Goal: Task Accomplishment & Management: Manage account settings

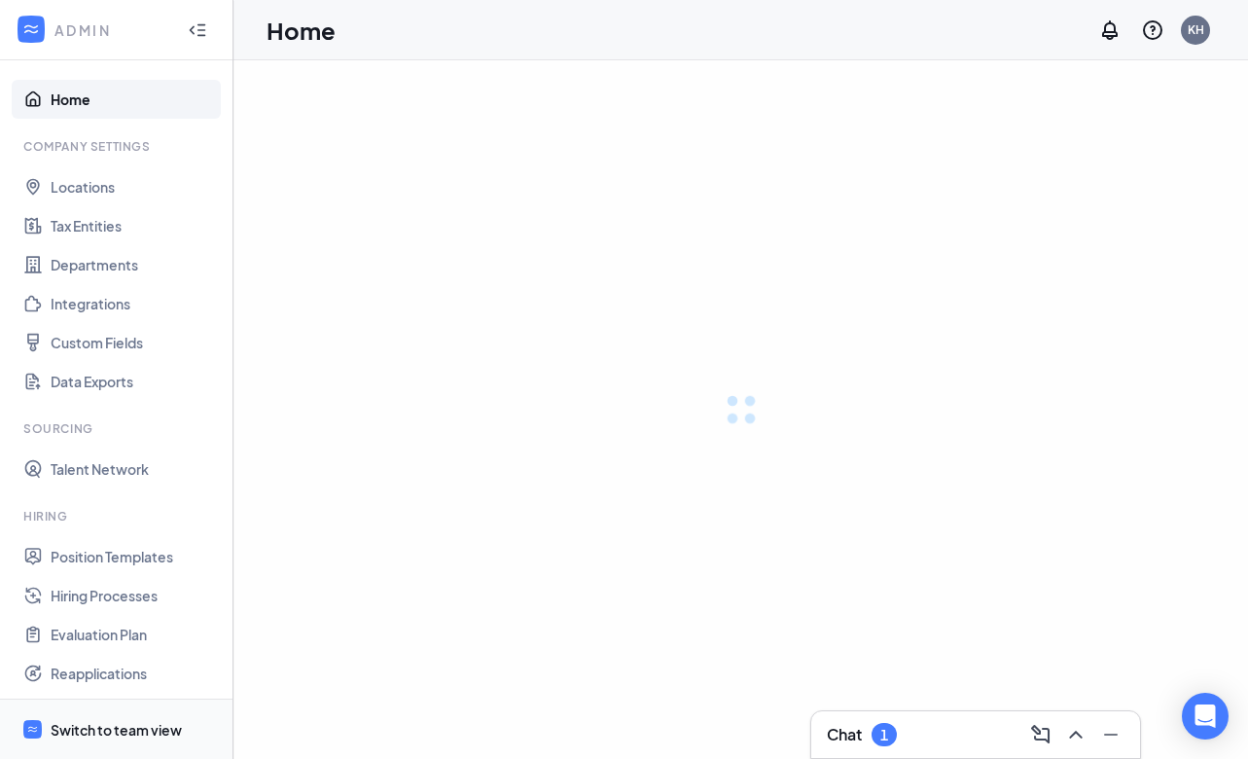
click at [125, 717] on span "Switch to team view" at bounding box center [134, 728] width 166 height 59
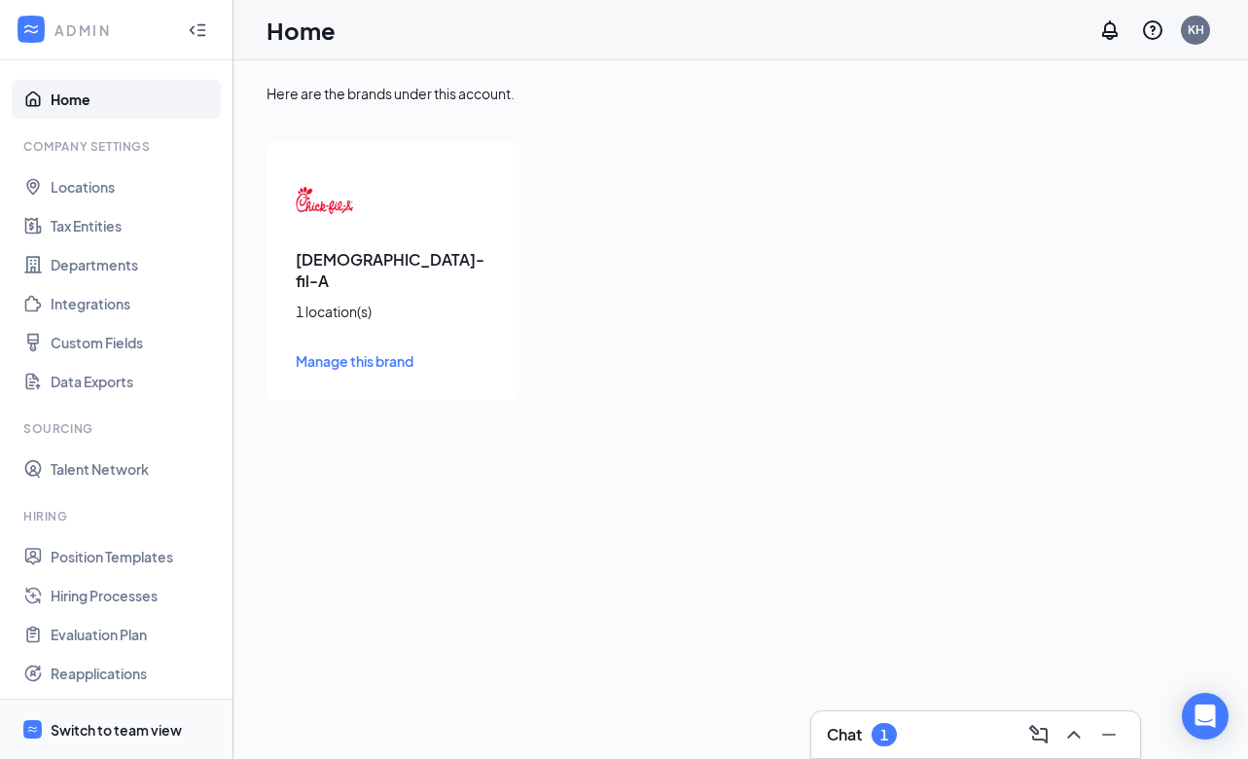
click at [127, 720] on div "Switch to team view" at bounding box center [116, 729] width 131 height 19
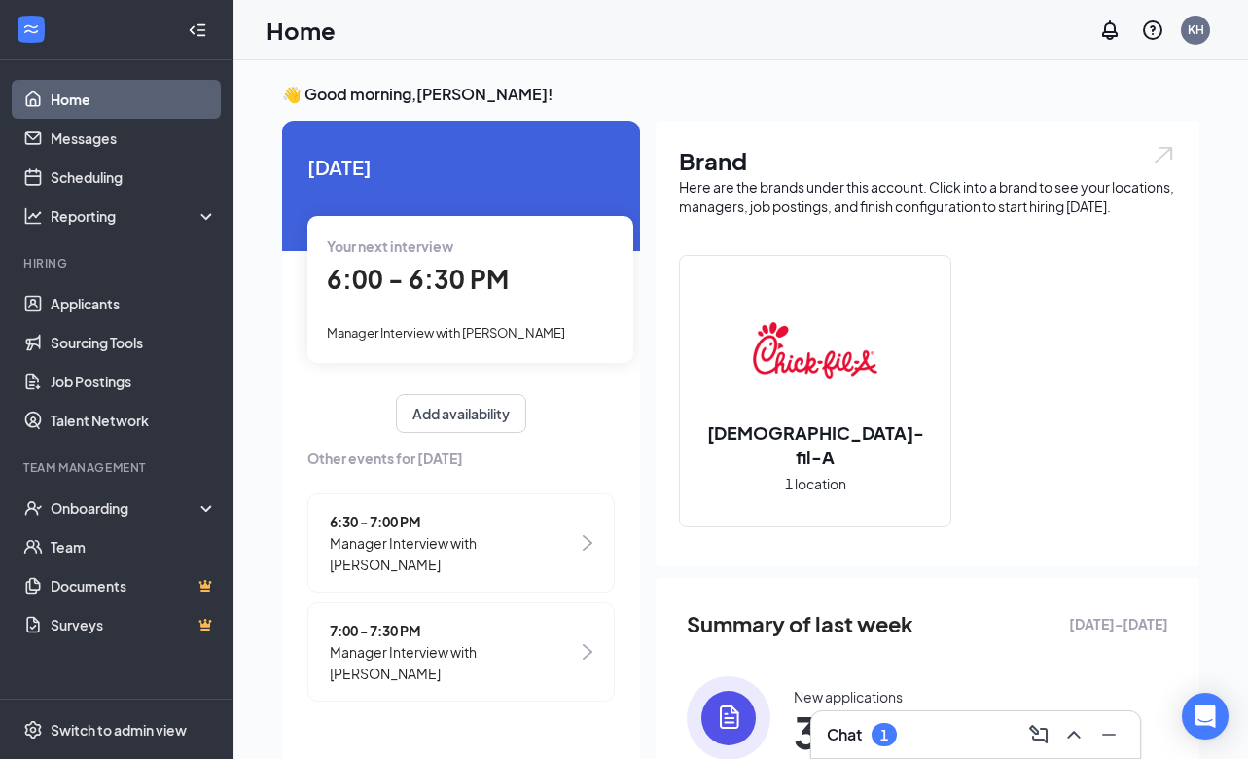
click at [763, 389] on img at bounding box center [815, 350] width 125 height 125
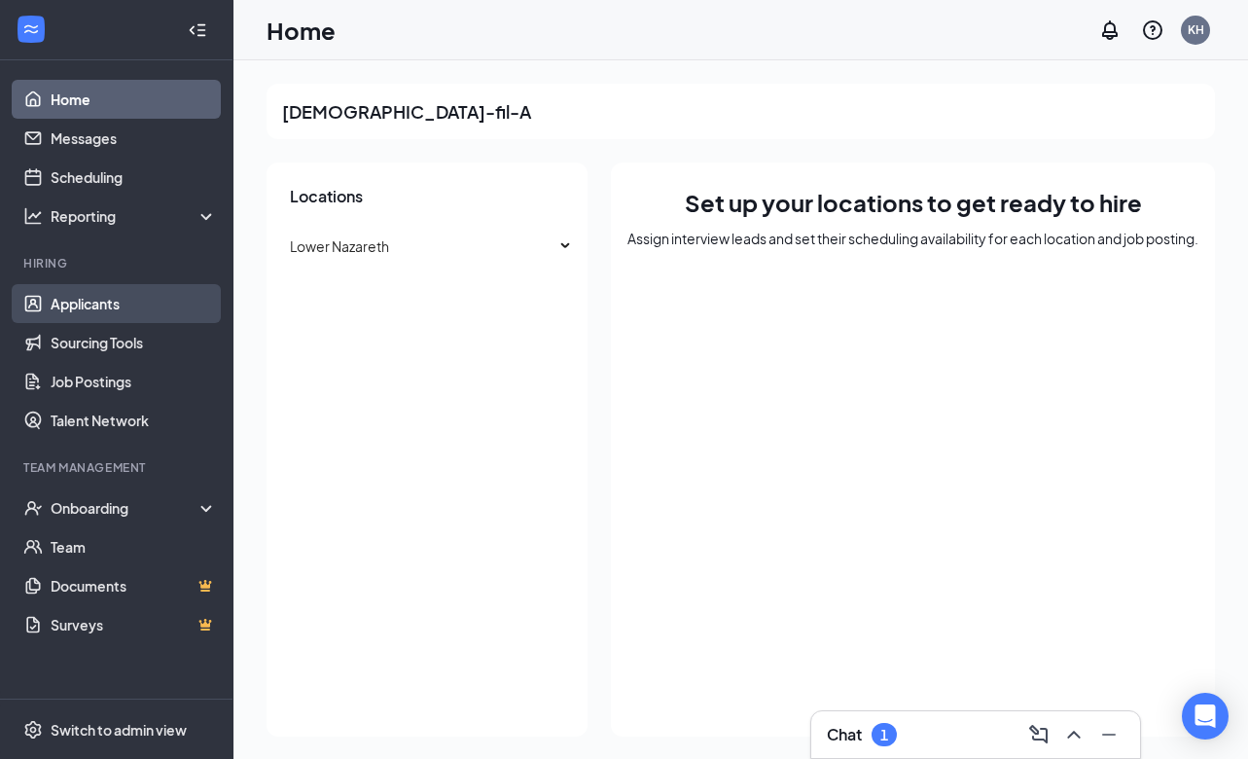
click at [90, 300] on link "Applicants" at bounding box center [134, 303] width 166 height 39
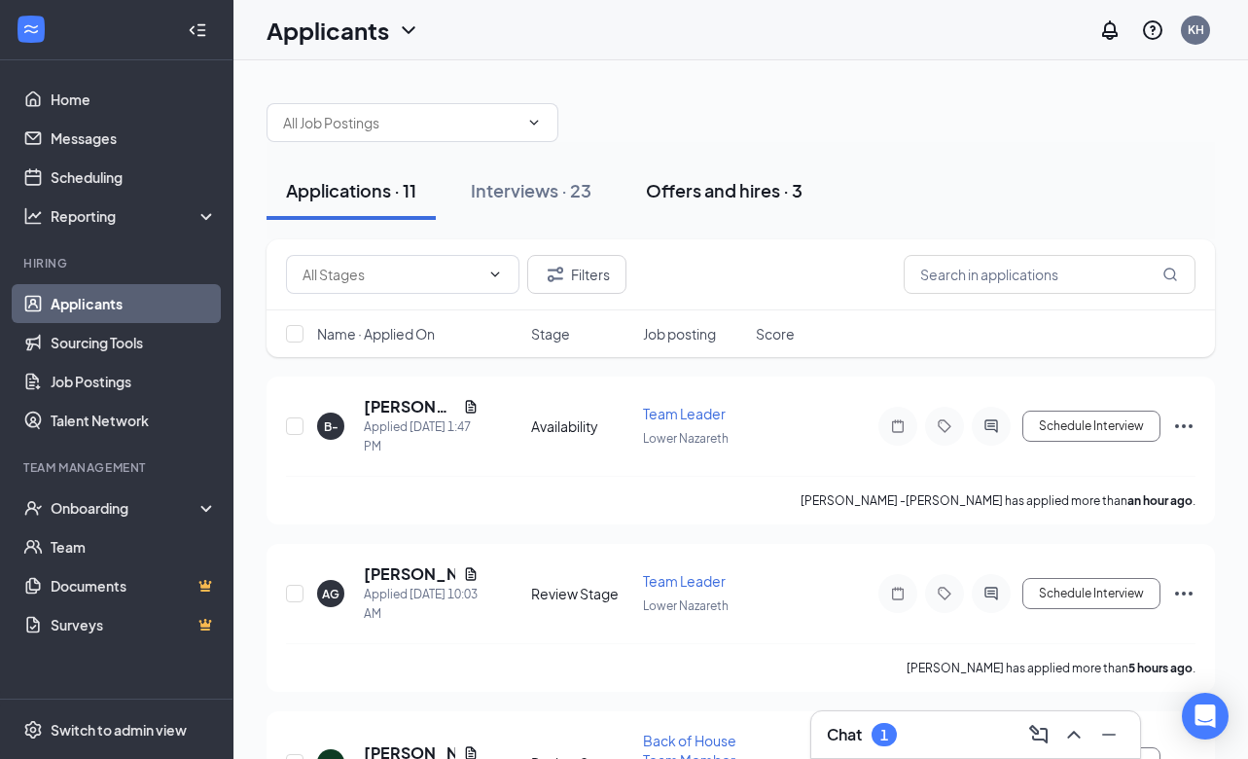
click at [754, 190] on div "Offers and hires · 3" at bounding box center [724, 190] width 157 height 24
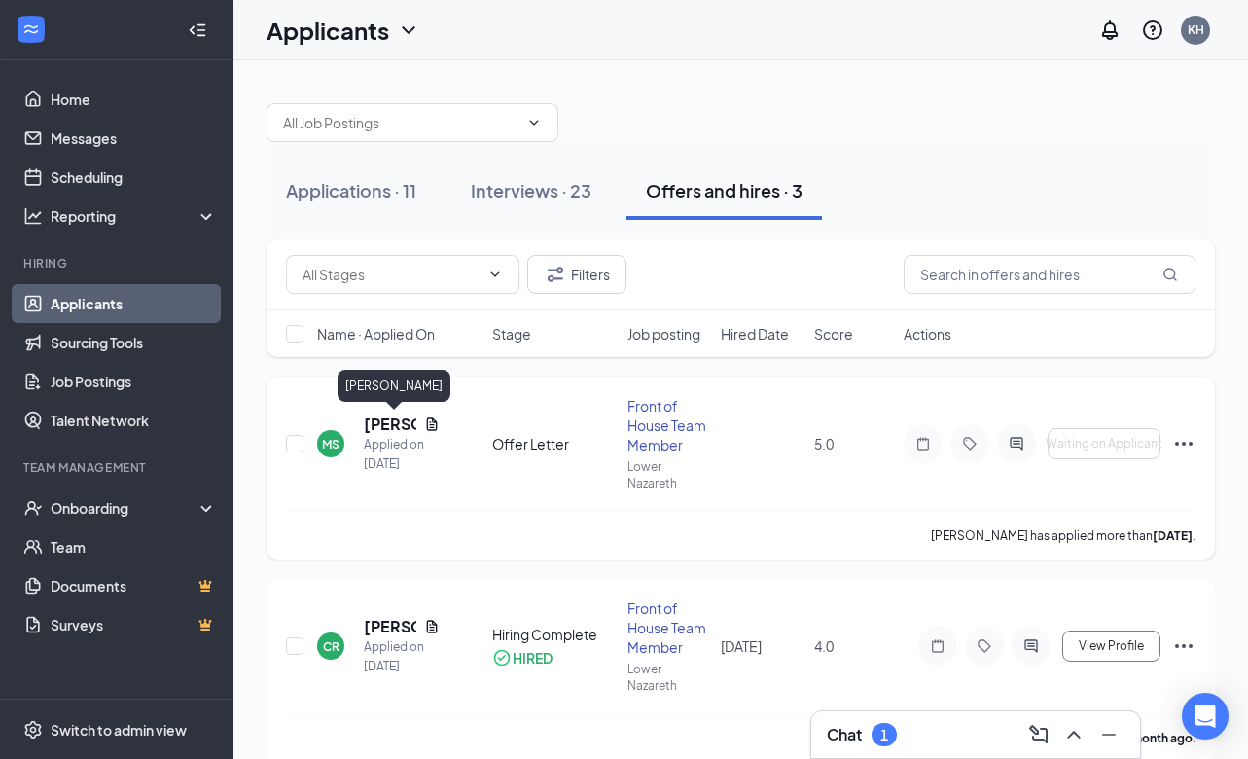
click at [377, 428] on h5 "[PERSON_NAME]" at bounding box center [390, 423] width 53 height 21
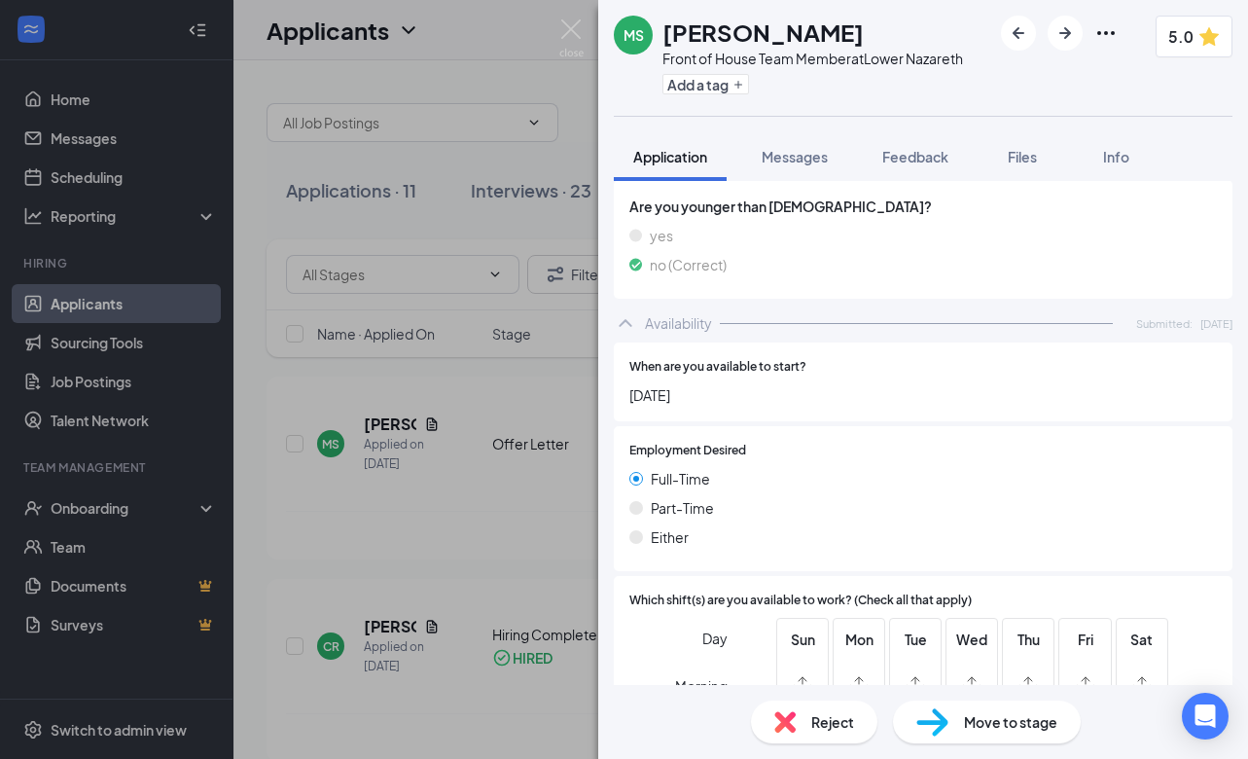
scroll to position [1402, 0]
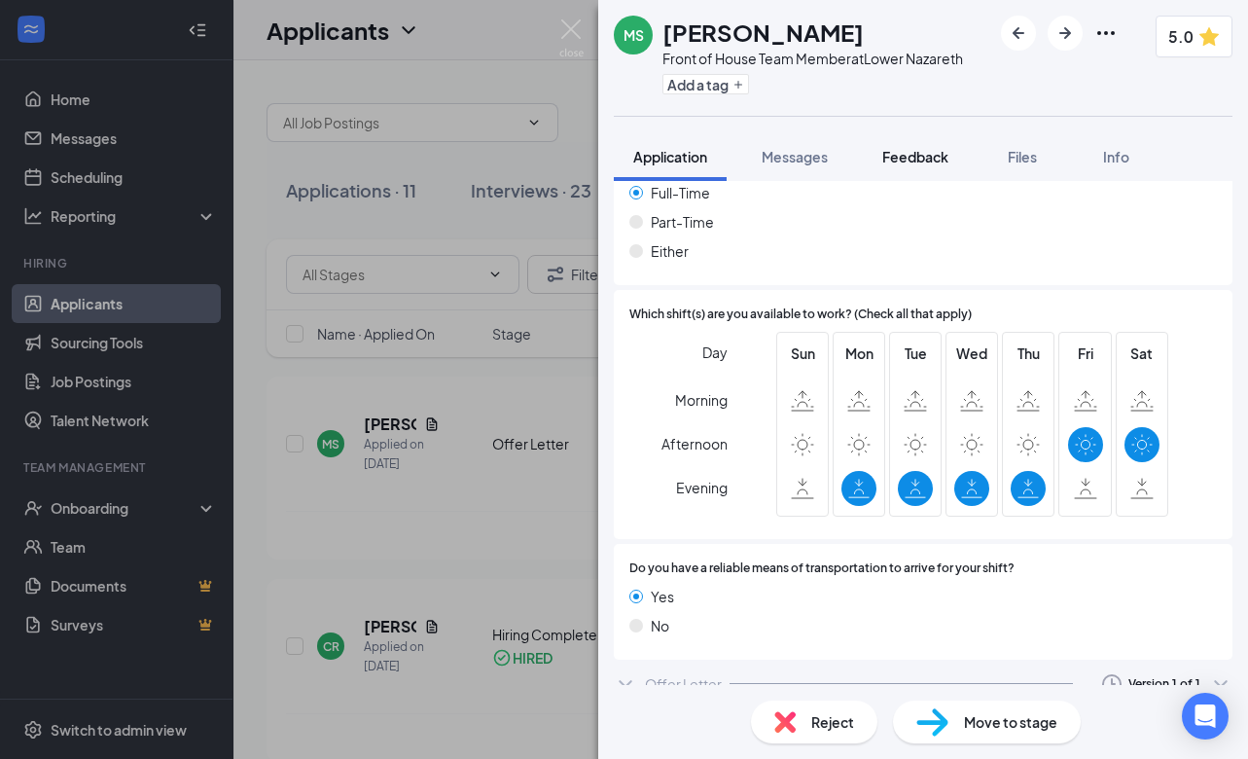
click at [912, 140] on button "Feedback" at bounding box center [915, 156] width 105 height 49
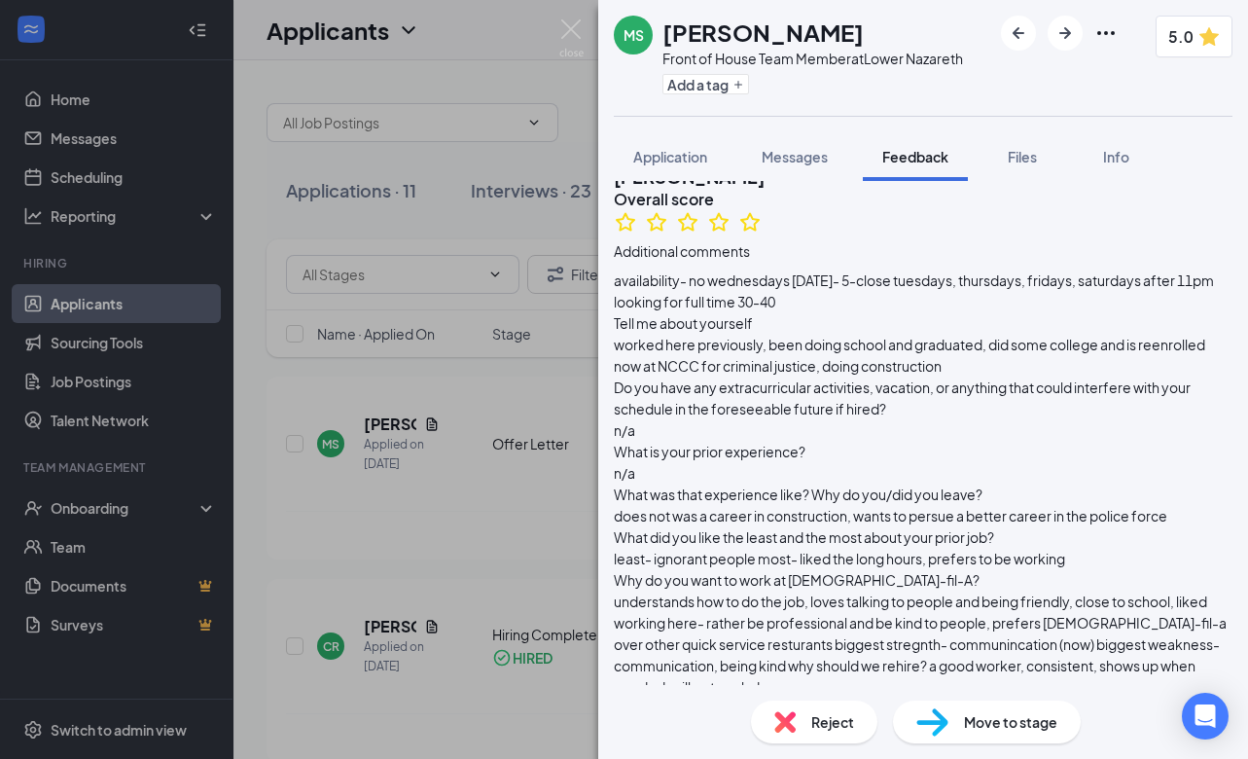
scroll to position [124, 0]
click at [452, 160] on div "[PERSON_NAME] Front of House Team Member at [GEOGRAPHIC_DATA] Add a tag 5.0 App…" at bounding box center [624, 379] width 1248 height 759
